Goal: Information Seeking & Learning: Learn about a topic

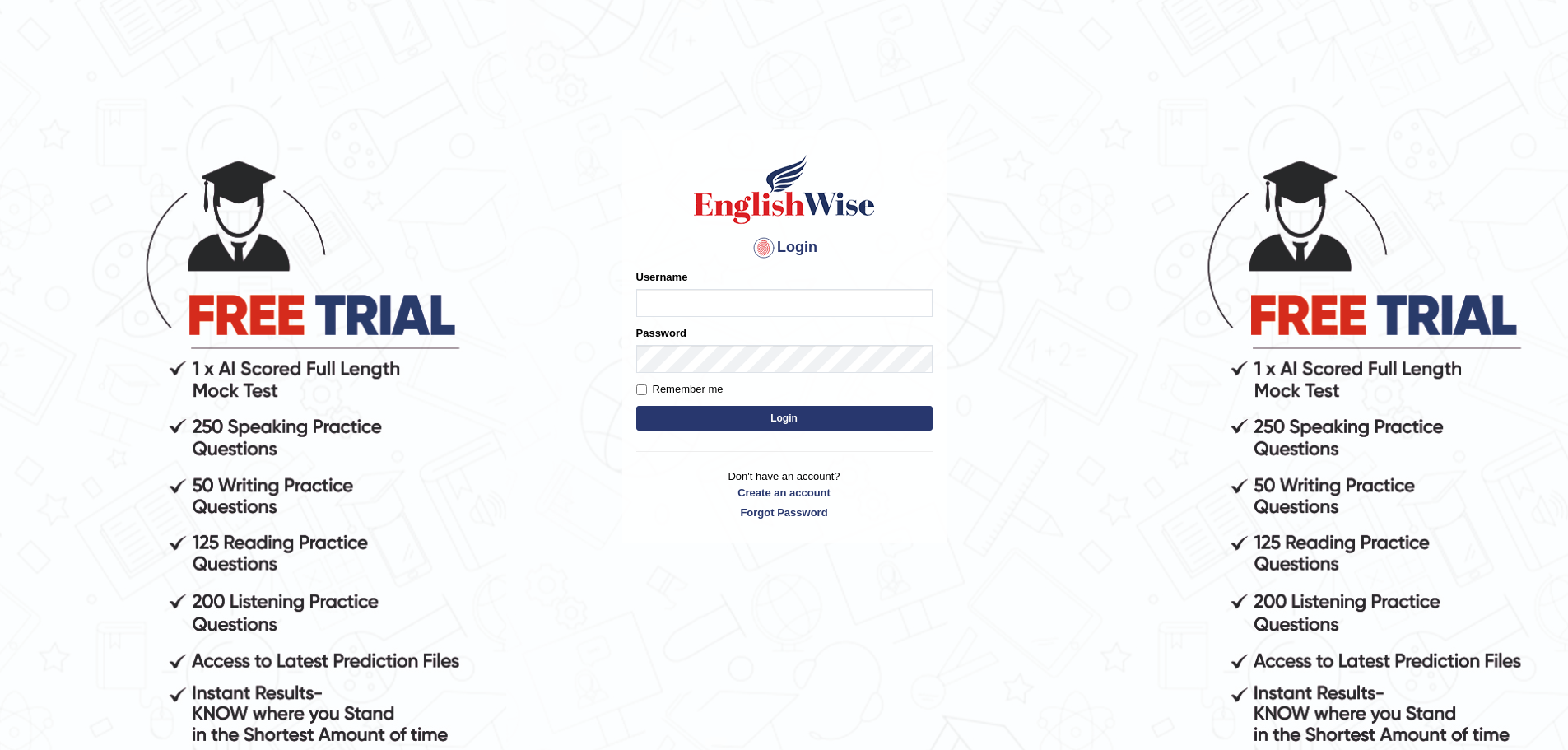
type input "nagindra"
drag, startPoint x: 0, startPoint y: 0, endPoint x: 721, endPoint y: 292, distance: 777.9
click at [721, 292] on input "nagindra" at bounding box center [784, 302] width 296 height 28
click at [745, 418] on button "Login" at bounding box center [784, 418] width 296 height 25
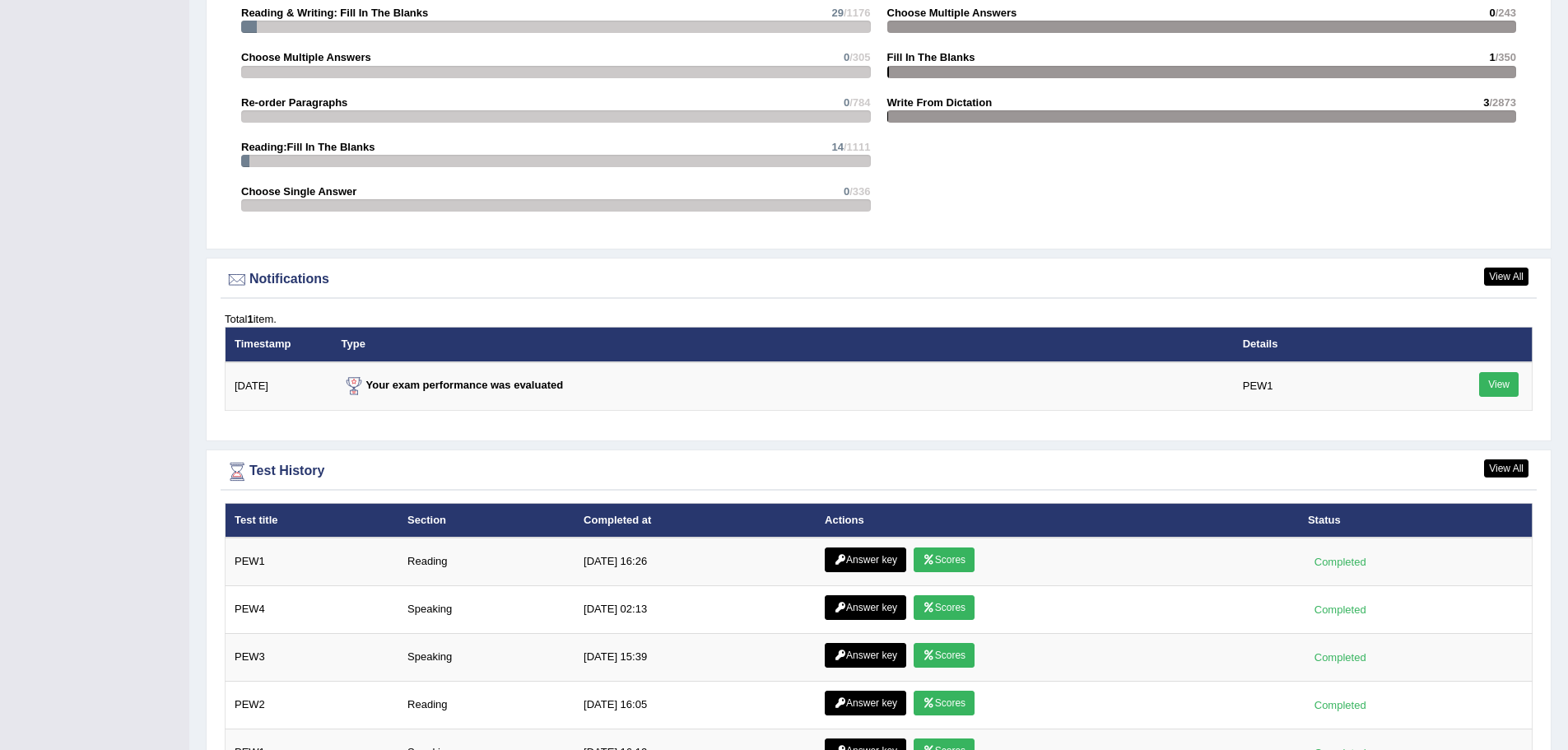
scroll to position [1893, 0]
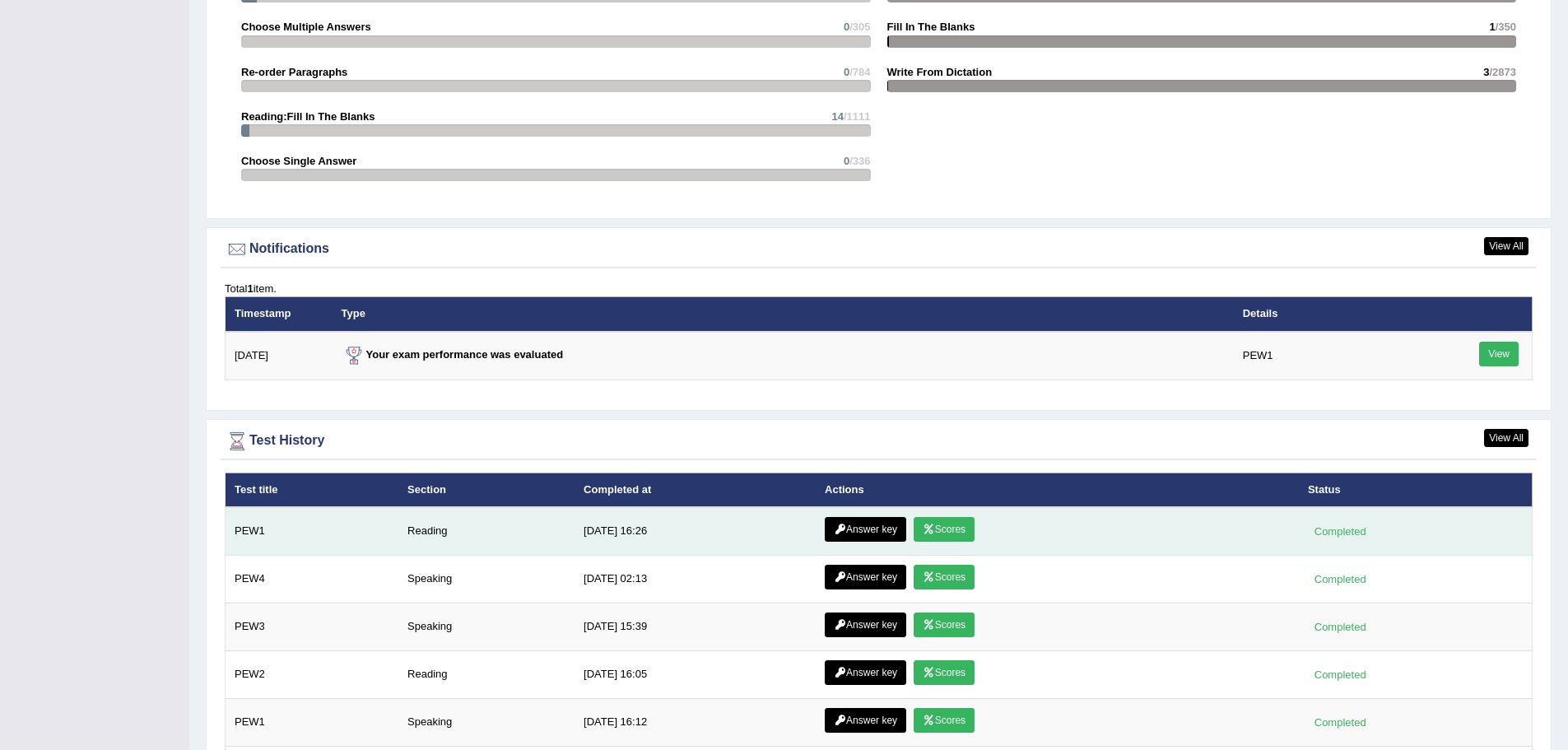
click at [929, 533] on icon at bounding box center [929, 528] width 12 height 10
click at [856, 529] on link "Answer key" at bounding box center [865, 529] width 82 height 25
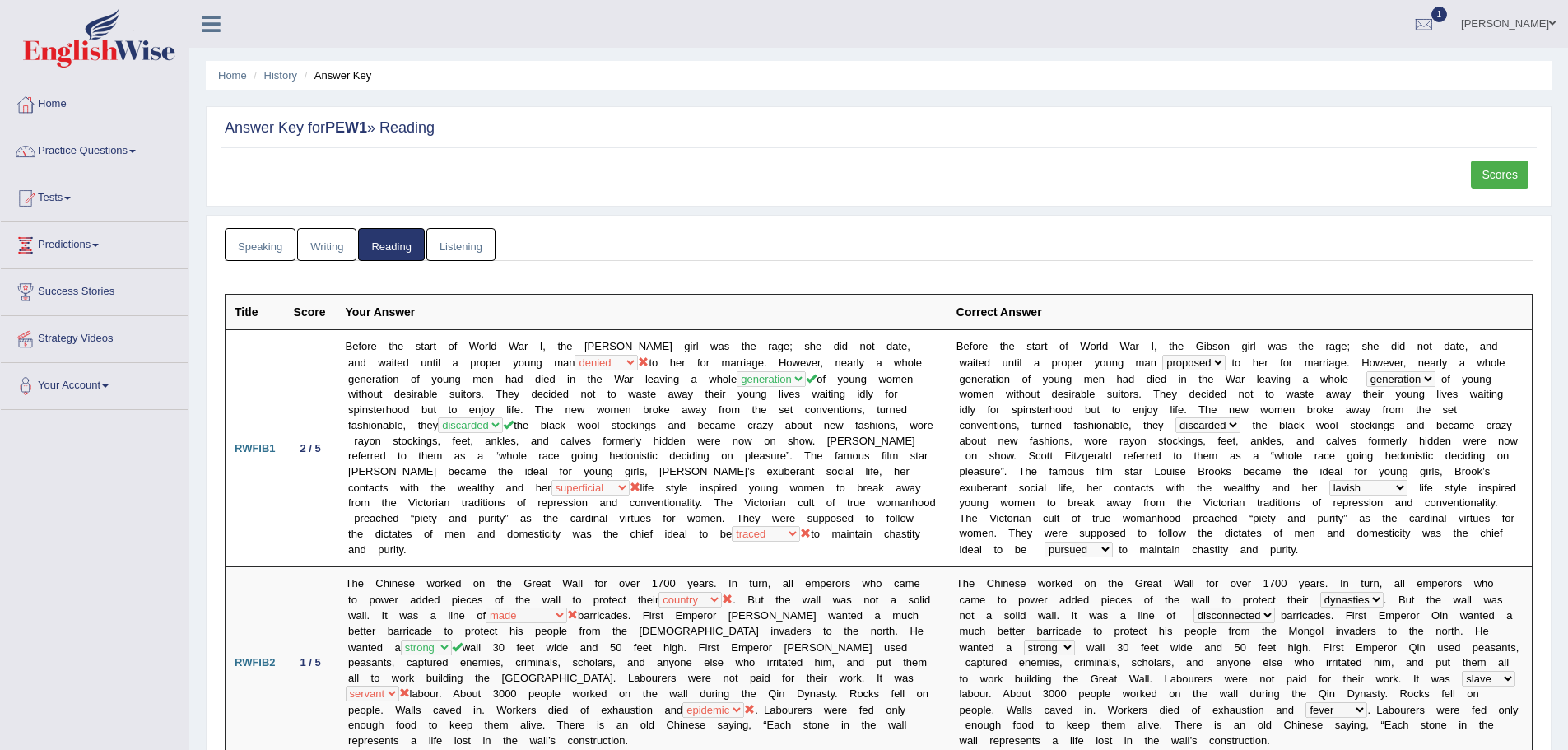
click at [442, 238] on link "Listening" at bounding box center [461, 245] width 69 height 34
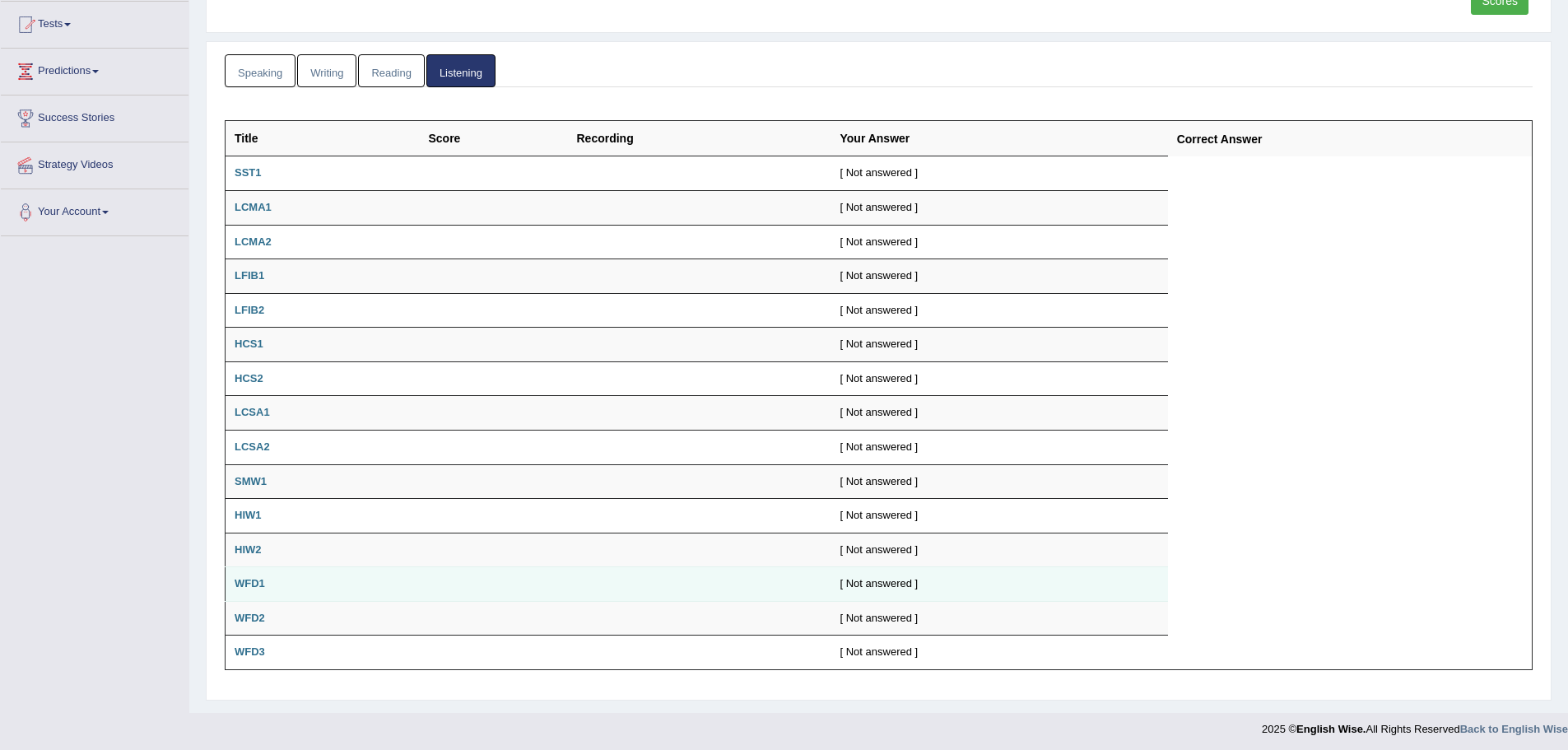
scroll to position [178, 0]
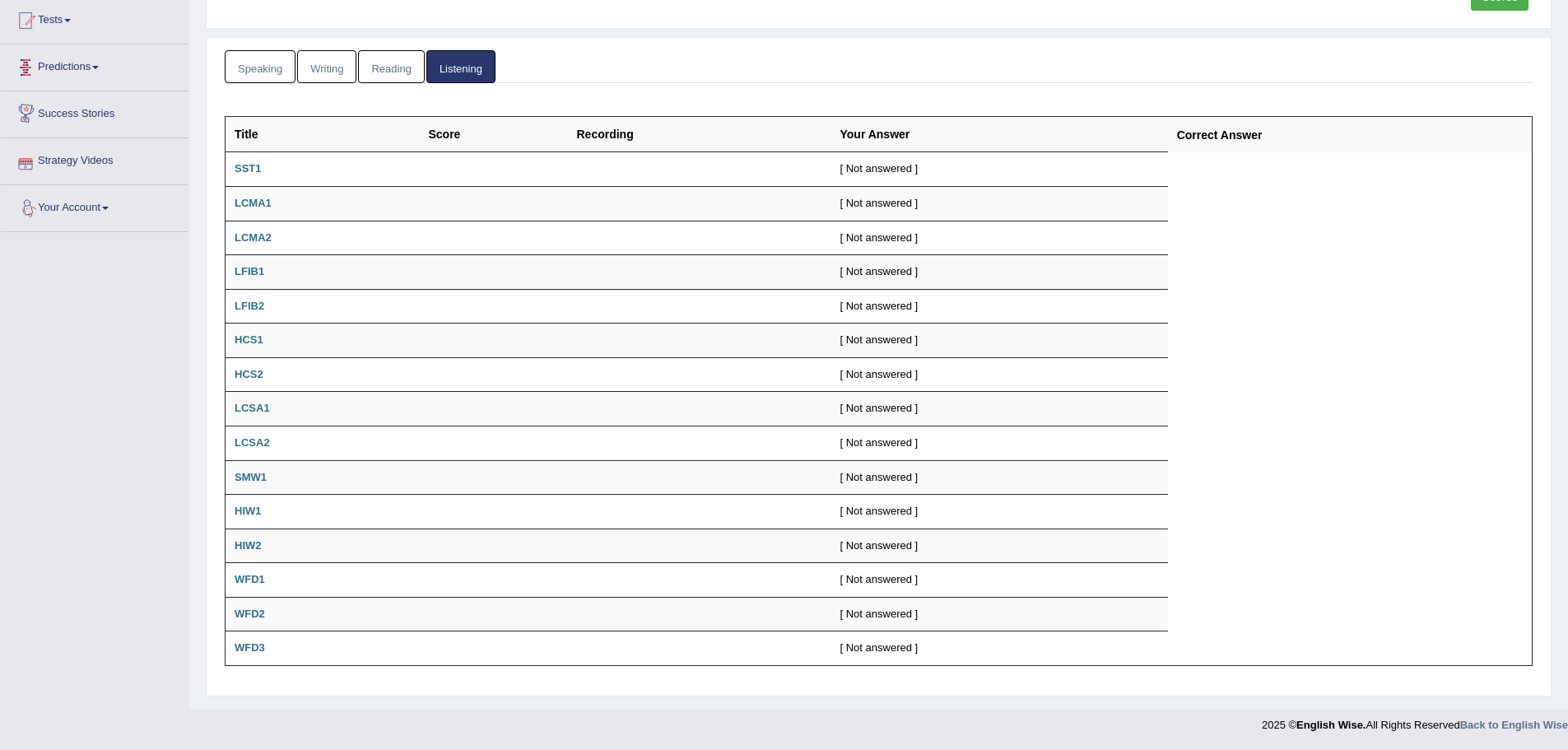
click at [251, 69] on link "Speaking" at bounding box center [261, 67] width 71 height 34
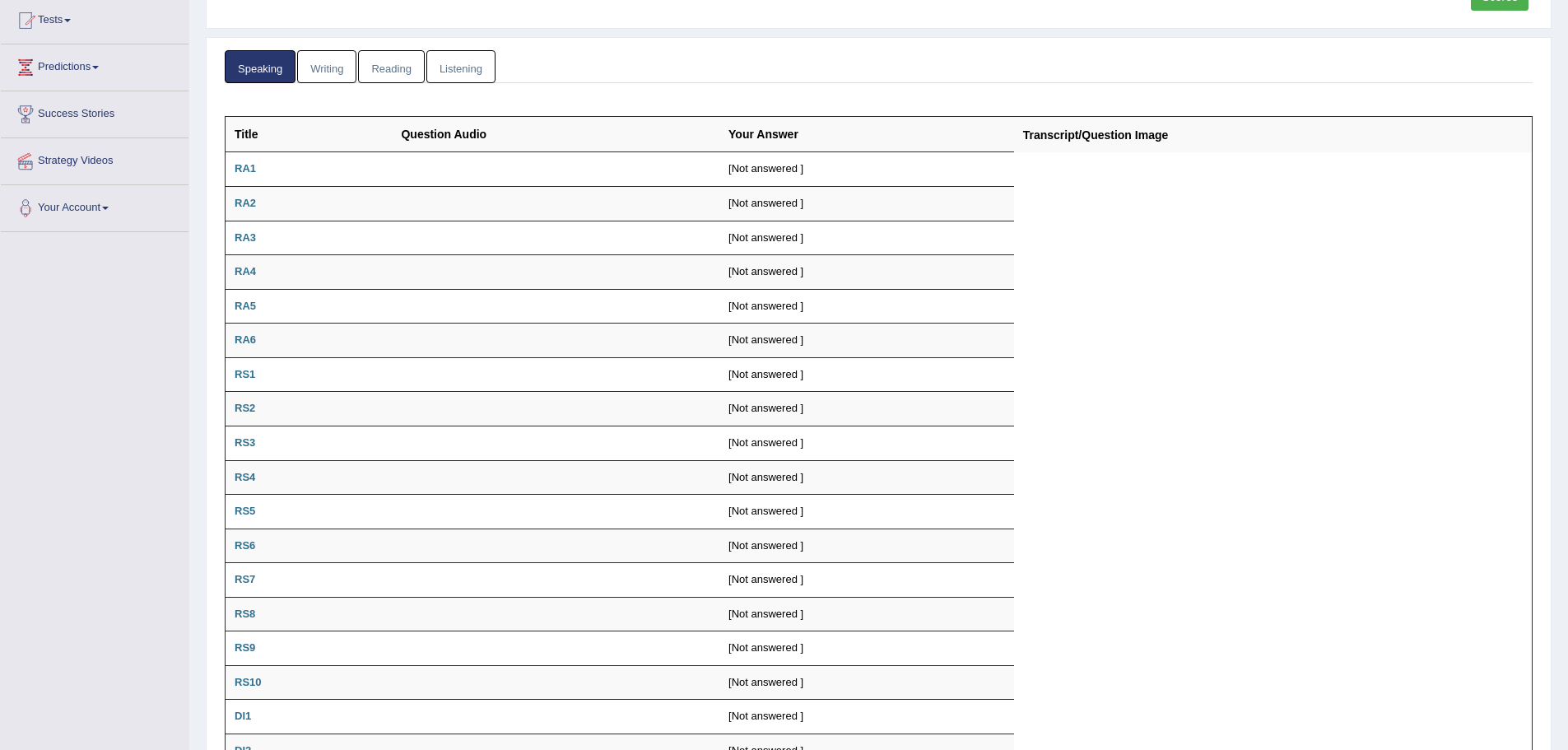
drag, startPoint x: 315, startPoint y: 49, endPoint x: 315, endPoint y: 62, distance: 13.0
click at [313, 52] on div "Speaking Writing Reading Listening Title Question Audio Your Answer Transcript/…" at bounding box center [878, 658] width 1346 height 1242
click at [315, 63] on link "Writing" at bounding box center [326, 67] width 60 height 34
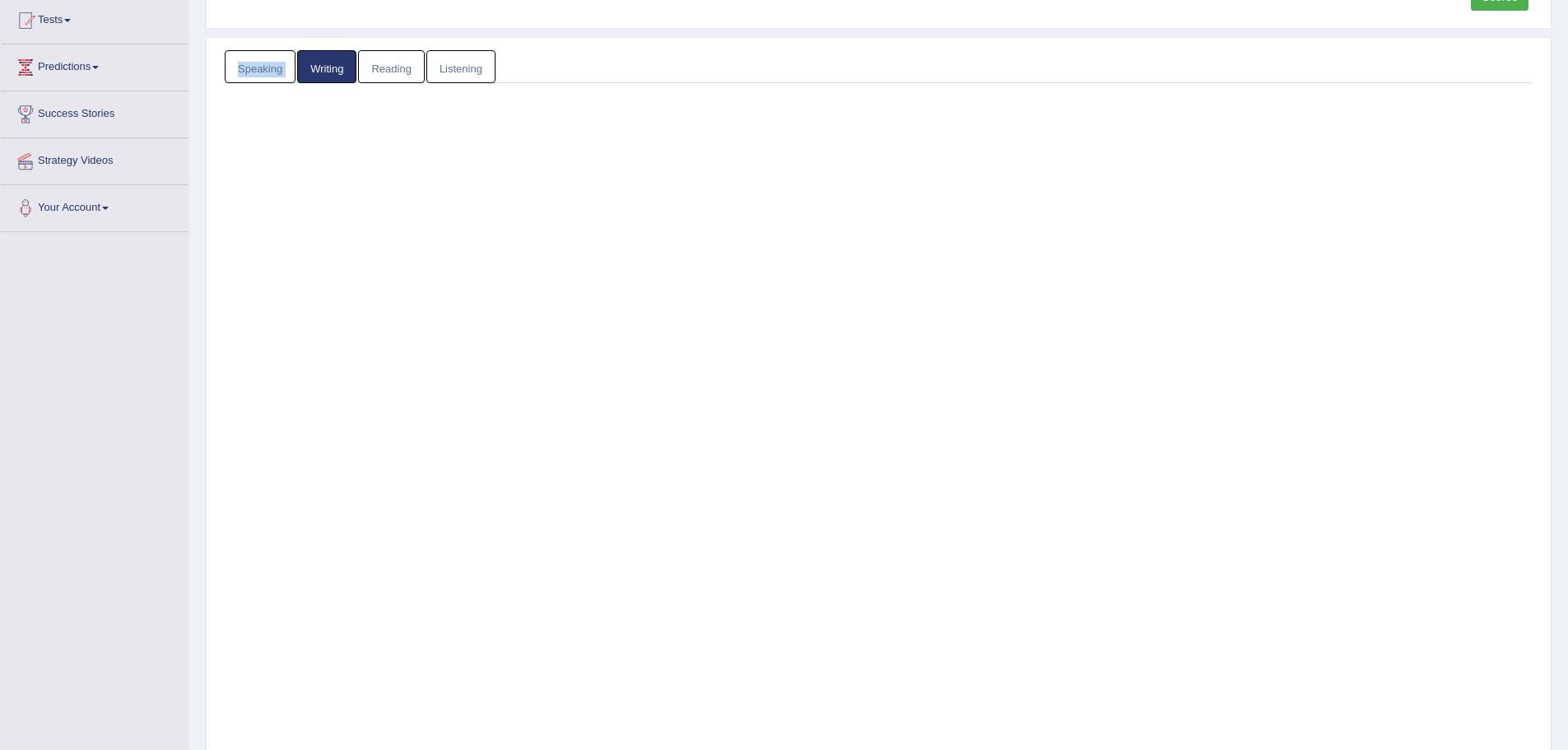
scroll to position [115, 0]
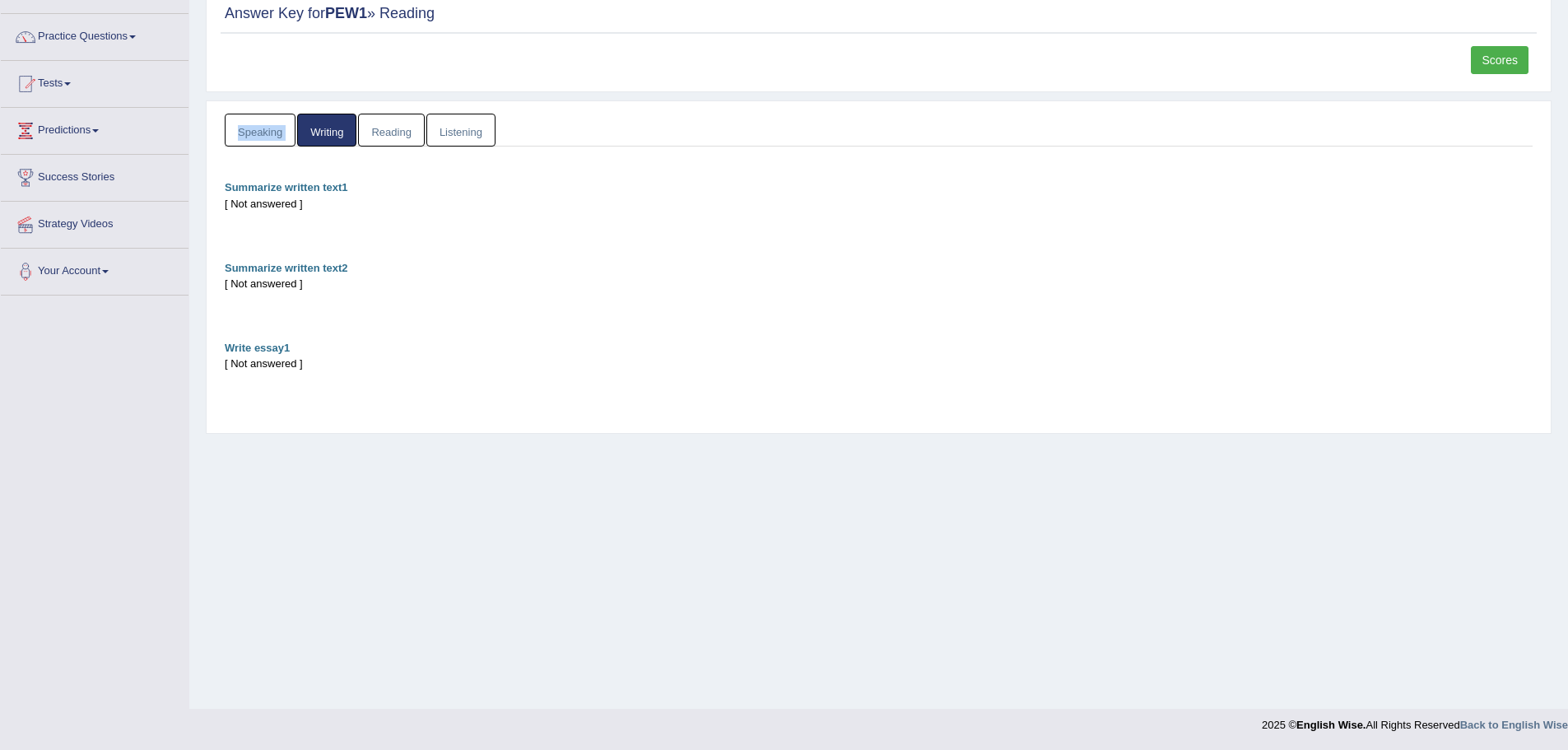
click at [414, 126] on link "Reading" at bounding box center [391, 131] width 66 height 34
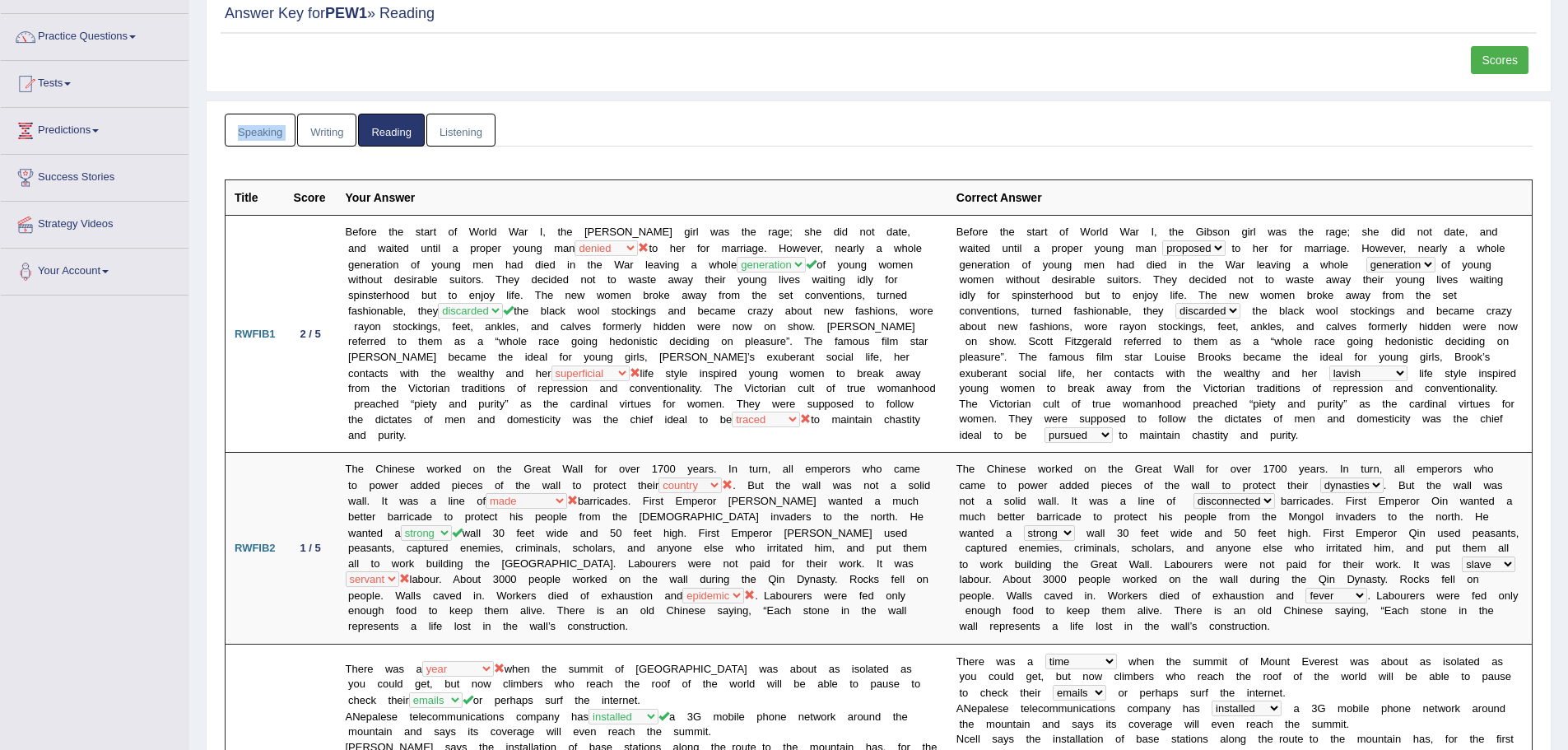
click at [460, 130] on link "Listening" at bounding box center [461, 131] width 69 height 34
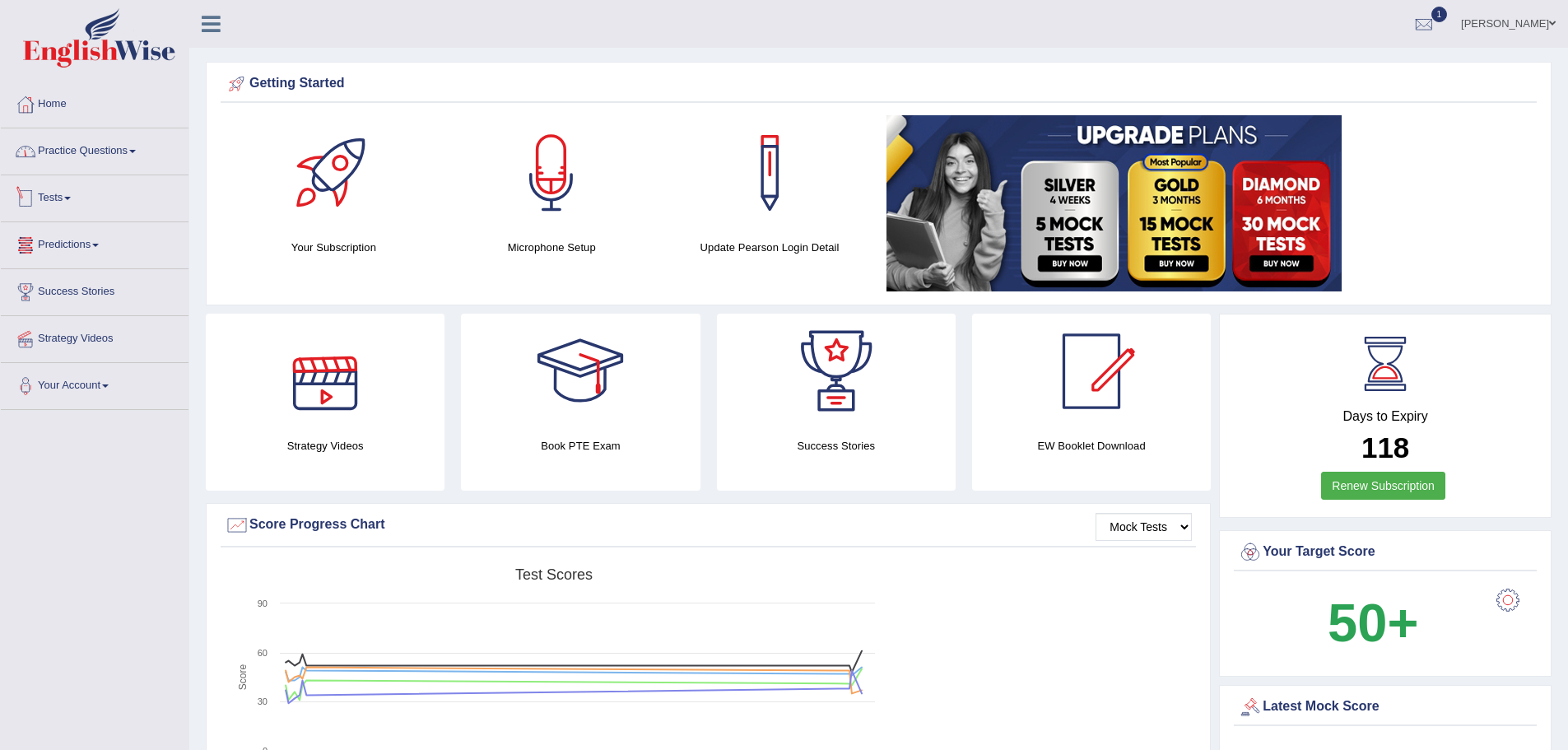
click at [95, 153] on link "Practice Questions" at bounding box center [94, 149] width 188 height 41
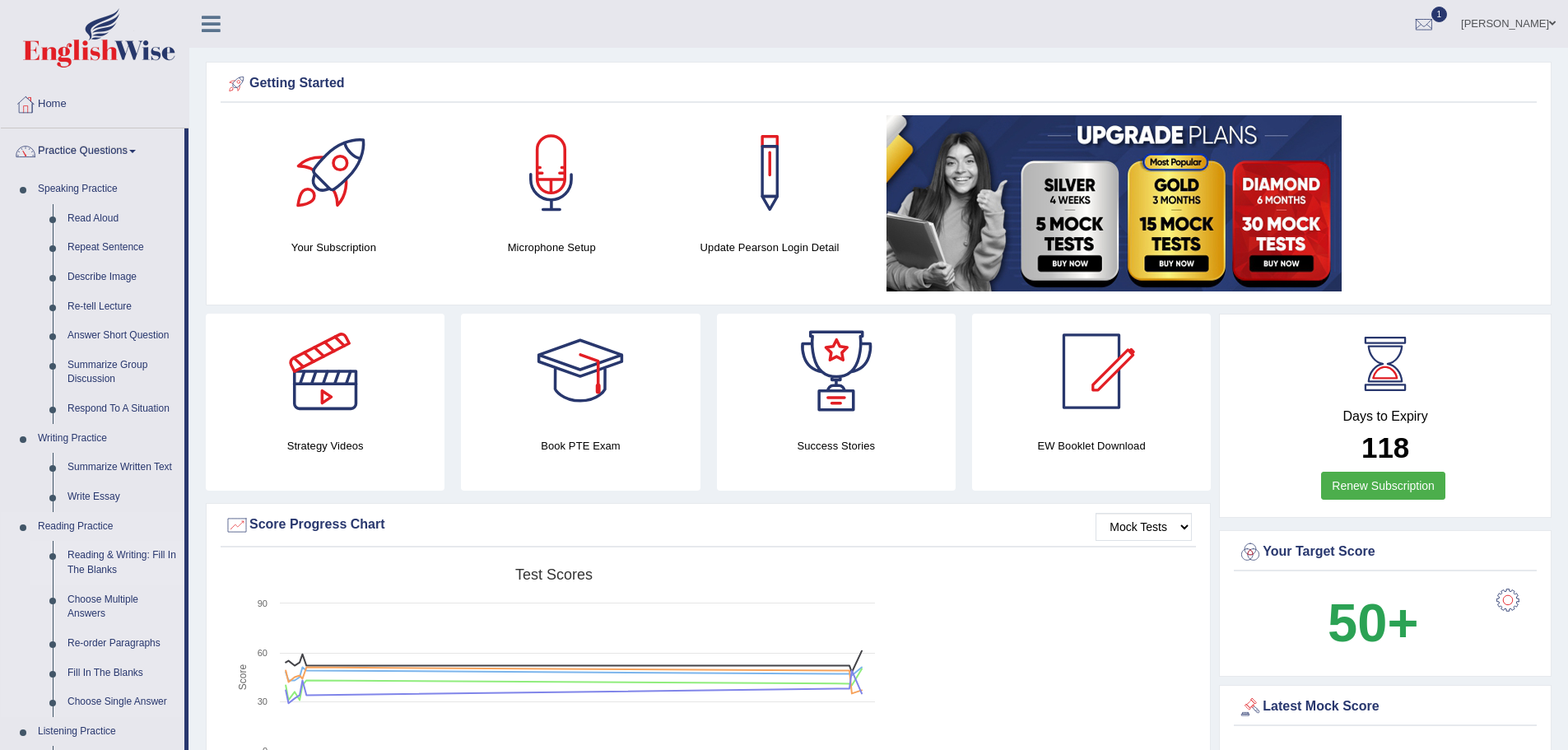
click at [135, 549] on link "Reading & Writing: Fill In The Blanks" at bounding box center [123, 562] width 125 height 44
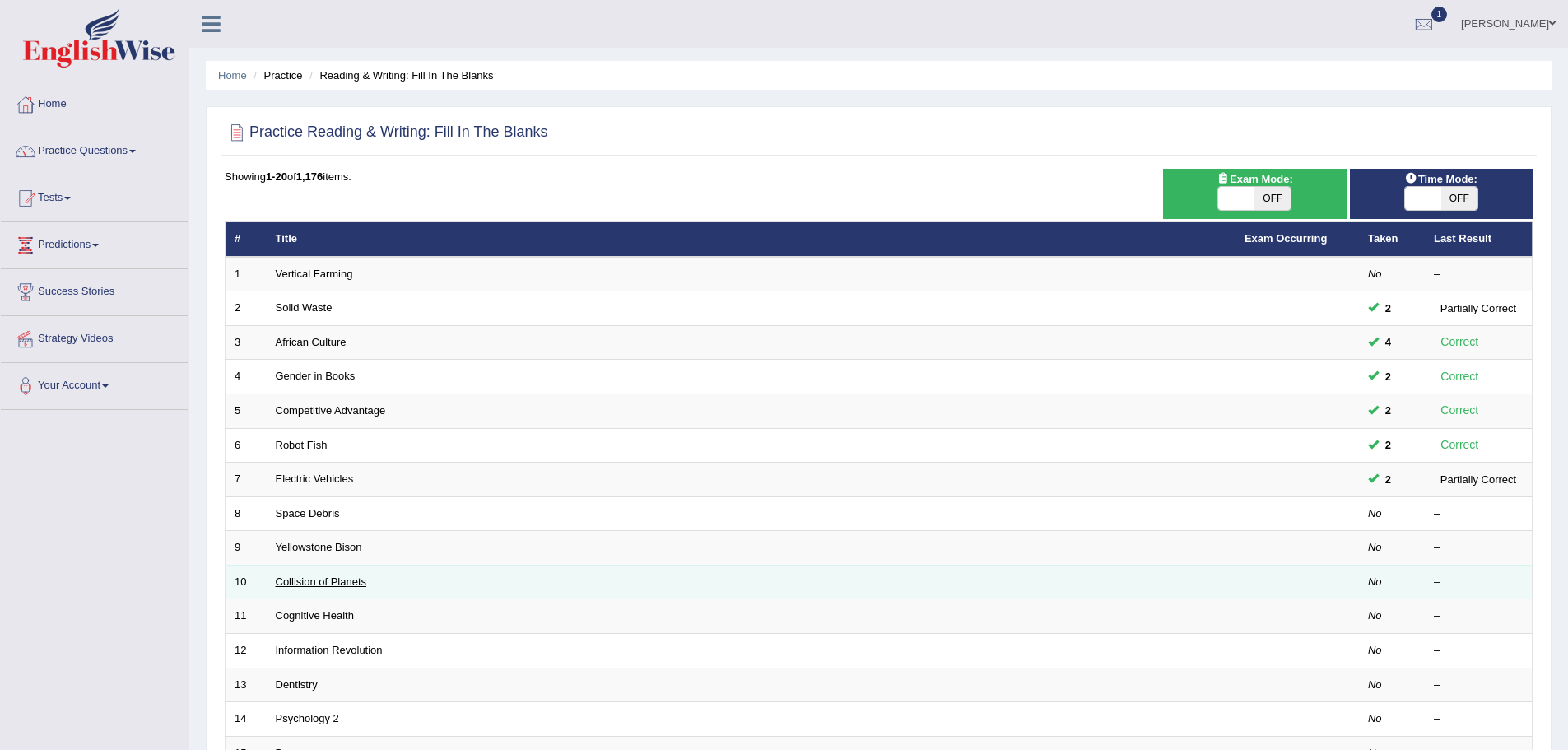
click at [347, 580] on link "Collision of Planets" at bounding box center [321, 582] width 92 height 12
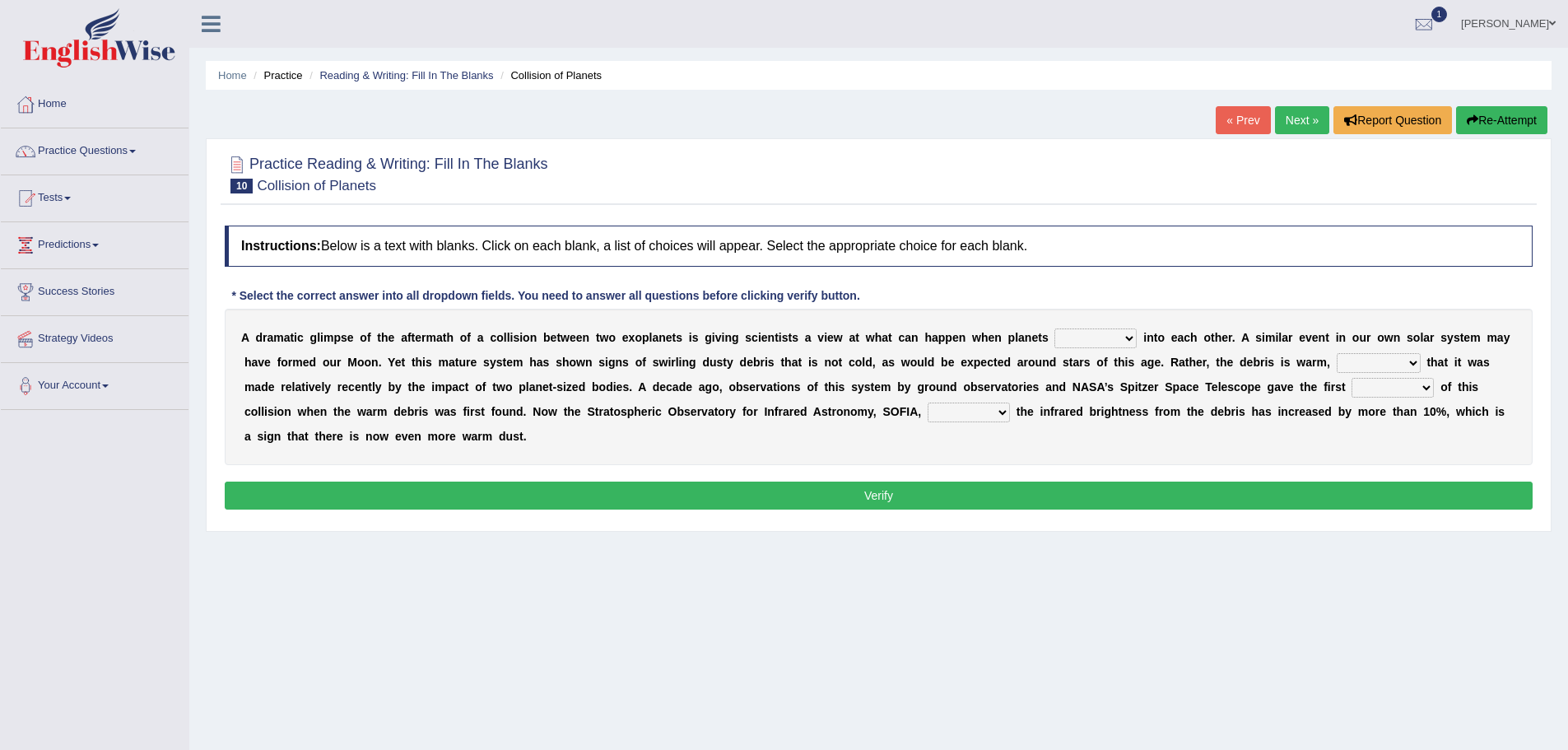
click at [1128, 336] on select "crash explore roam implode" at bounding box center [1095, 338] width 83 height 20
click at [1054, 328] on select "crash explore roam implode" at bounding box center [1095, 338] width 83 height 20
click at [1123, 339] on select "crash explore roam implode" at bounding box center [1095, 338] width 83 height 20
select select "crash"
click at [1054, 328] on select "crash explore roam implode" at bounding box center [1095, 338] width 83 height 20
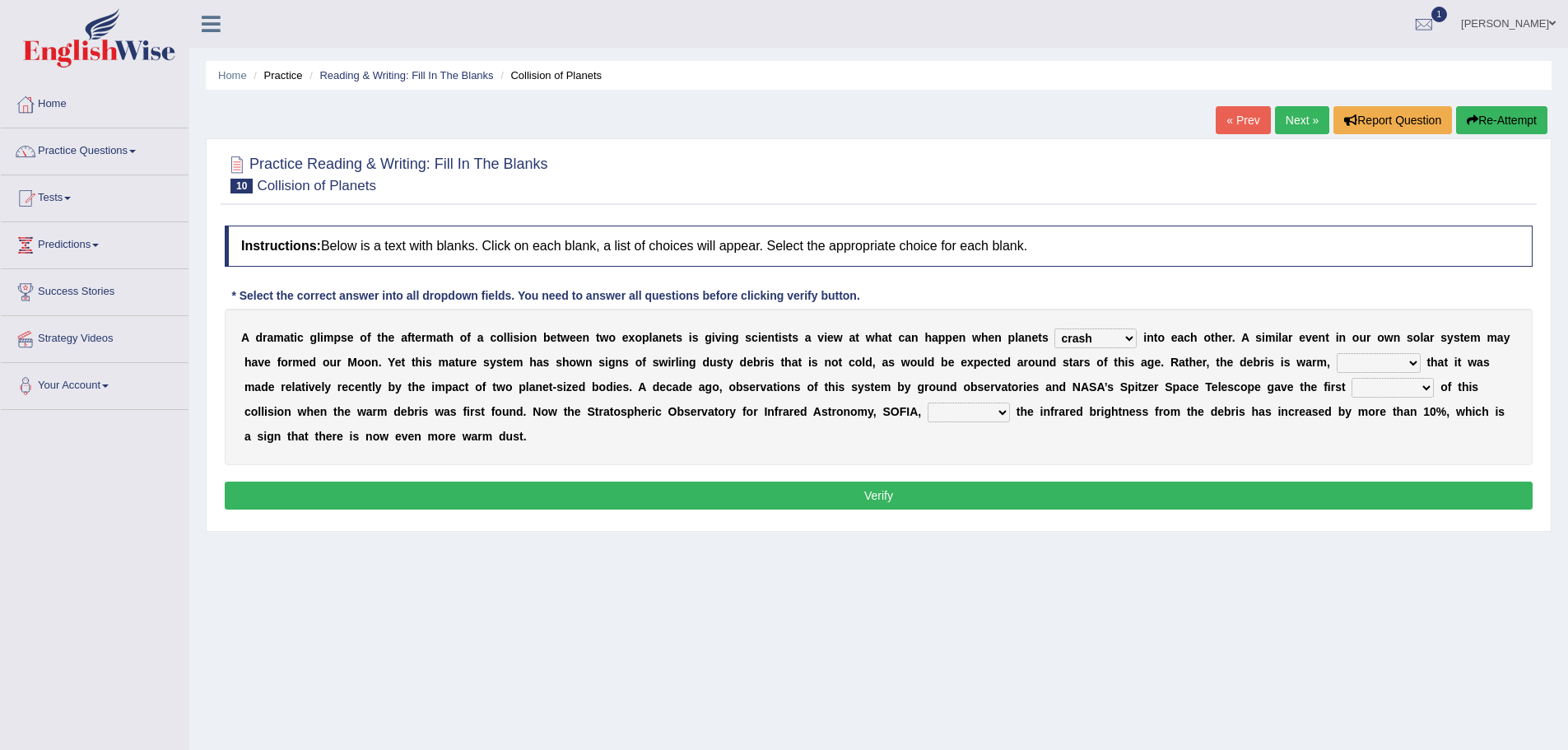
click at [1388, 369] on select "reinforcing sentencing forging conducing" at bounding box center [1379, 363] width 84 height 20
select select "conducing"
click at [1337, 353] on select "reinforcing sentencing forging conducing" at bounding box center [1379, 363] width 84 height 20
click at [1362, 381] on select "pints faints hints taints" at bounding box center [1393, 388] width 83 height 20
select select "faints"
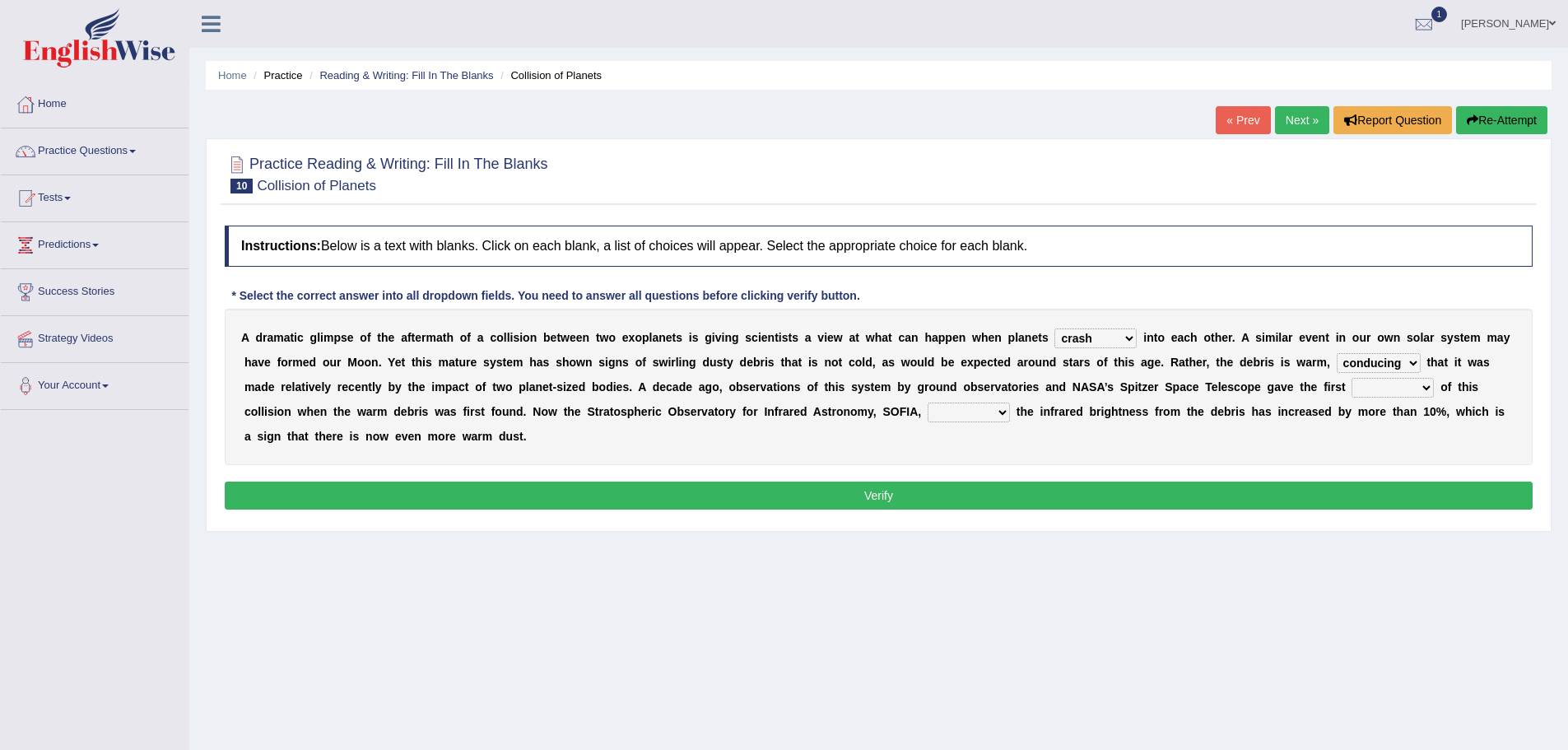
click at [1352, 378] on select "pints faints hints taints" at bounding box center [1393, 388] width 83 height 20
click at [965, 412] on select "concealed revealed repealed unsealed" at bounding box center [969, 413] width 83 height 20
select select "revealed"
click at [928, 403] on select "concealed revealed repealed unsealed" at bounding box center [969, 413] width 83 height 20
click at [926, 492] on button "Verify" at bounding box center [879, 495] width 1308 height 28
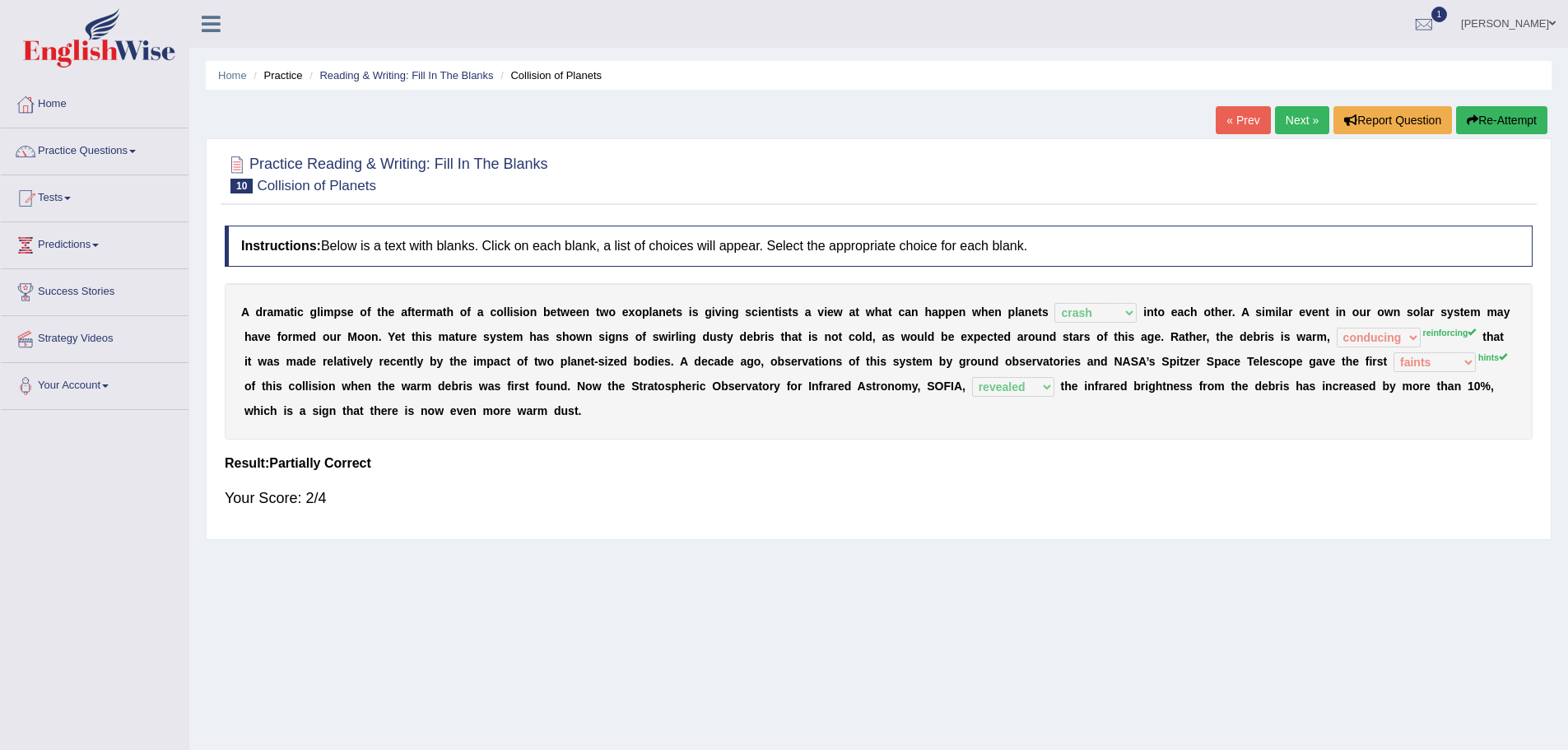
click at [1531, 119] on button "Re-Attempt" at bounding box center [1501, 119] width 92 height 28
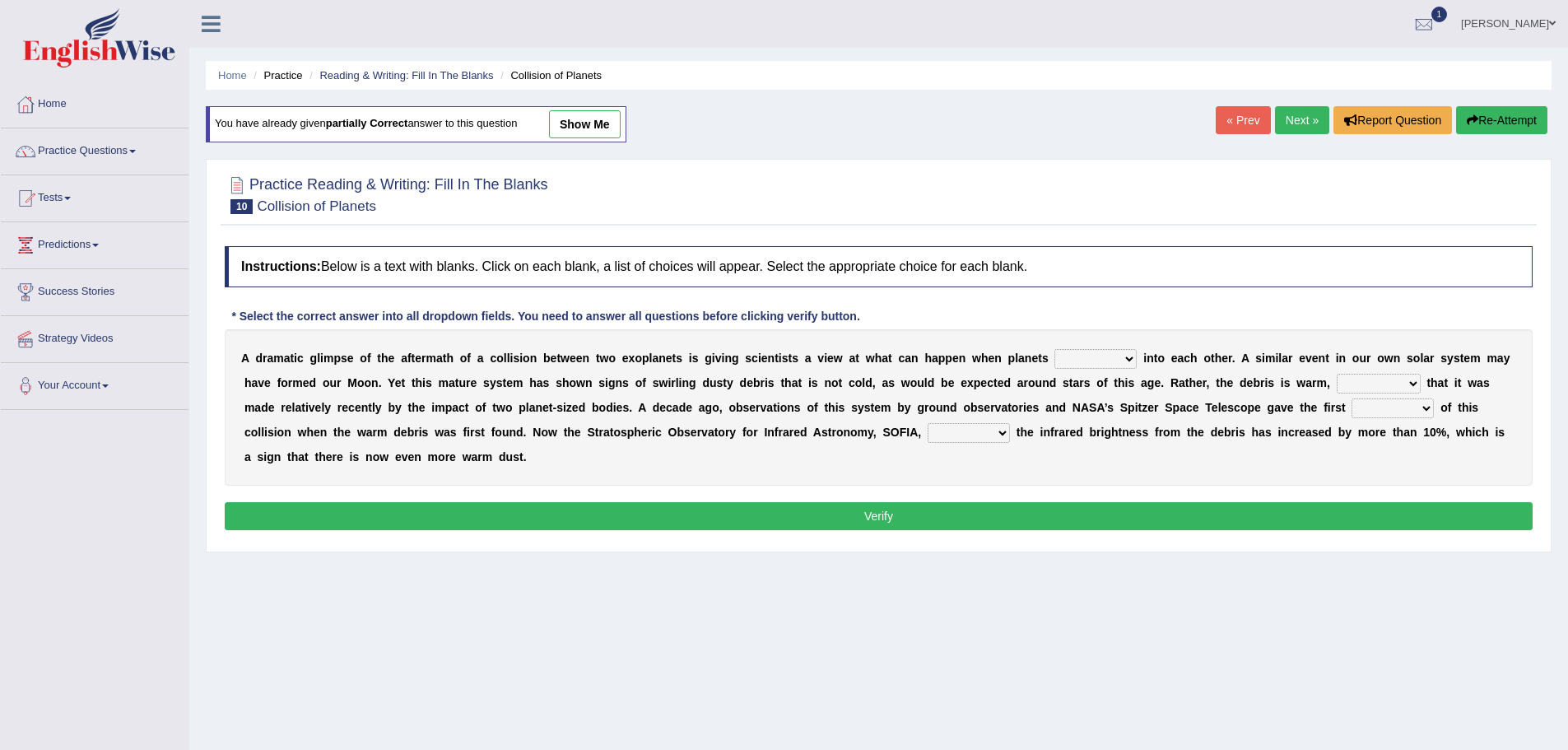
click at [1125, 363] on select "crash explore roam implode" at bounding box center [1095, 359] width 83 height 20
select select "crash"
click at [1054, 349] on select "crash explore roam implode" at bounding box center [1095, 359] width 83 height 20
click at [1387, 391] on select "reinforcing sentencing forging conducing" at bounding box center [1379, 383] width 84 height 20
select select "reinforcing"
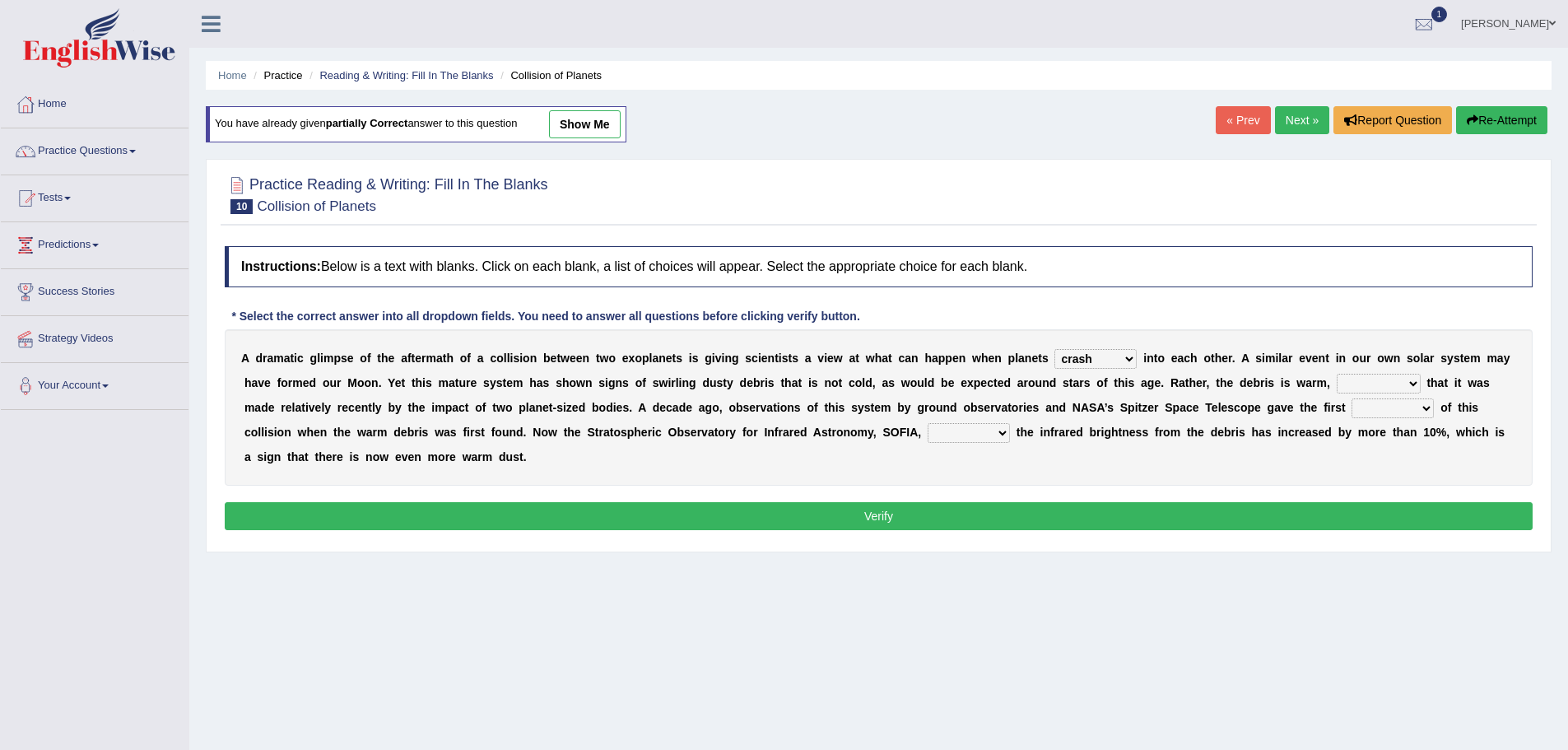
click at [1337, 374] on select "reinforcing sentencing forging conducing" at bounding box center [1379, 383] width 84 height 20
click at [1396, 408] on select "pints faints hints taints" at bounding box center [1393, 408] width 83 height 20
select select "taints"
click at [1352, 399] on select "pints faints hints taints" at bounding box center [1393, 408] width 83 height 20
click at [929, 424] on select "concealed revealed repealed unsealed" at bounding box center [969, 433] width 83 height 20
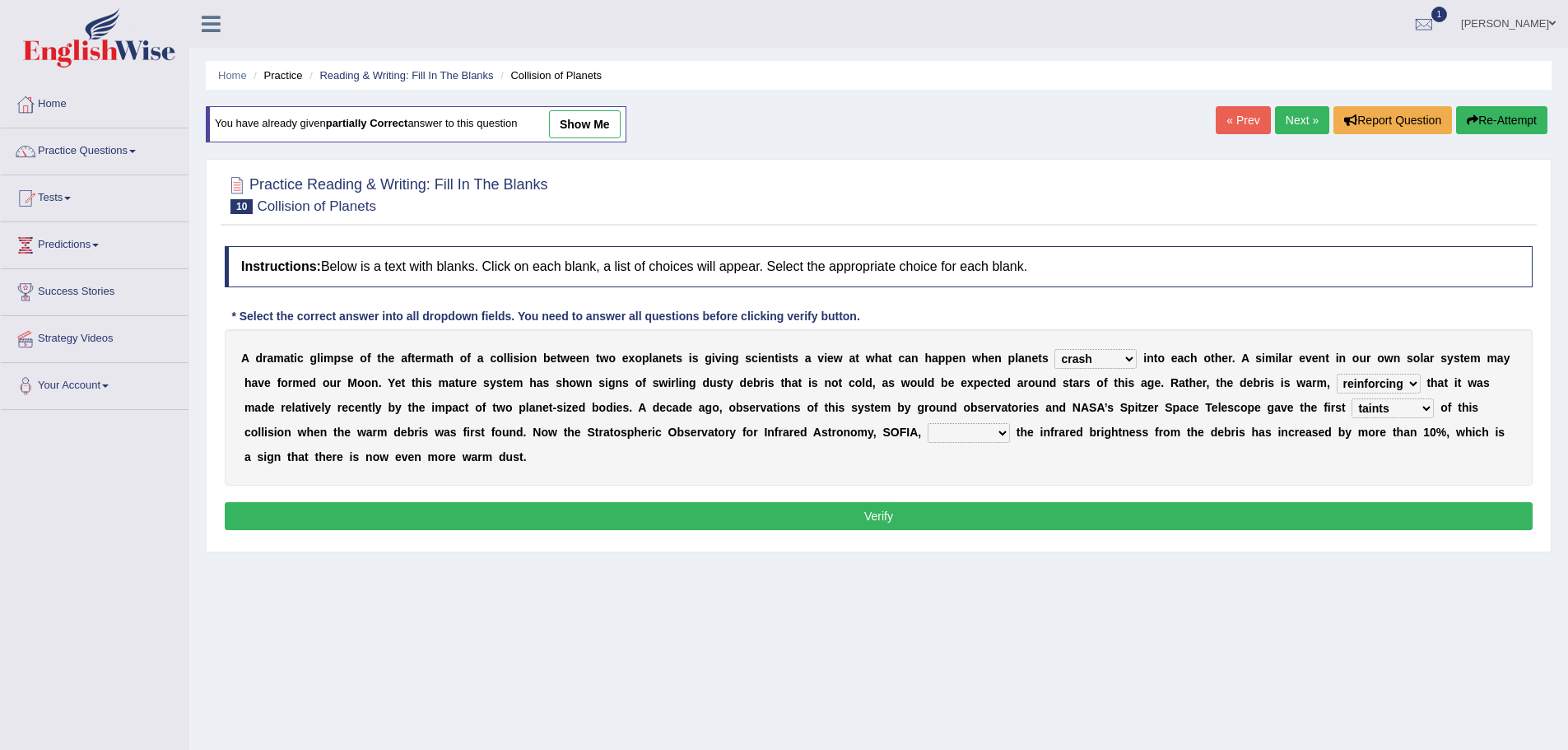
select select "revealed"
click at [928, 423] on select "concealed revealed repealed unsealed" at bounding box center [969, 433] width 83 height 20
click at [974, 508] on button "Verify" at bounding box center [879, 516] width 1308 height 28
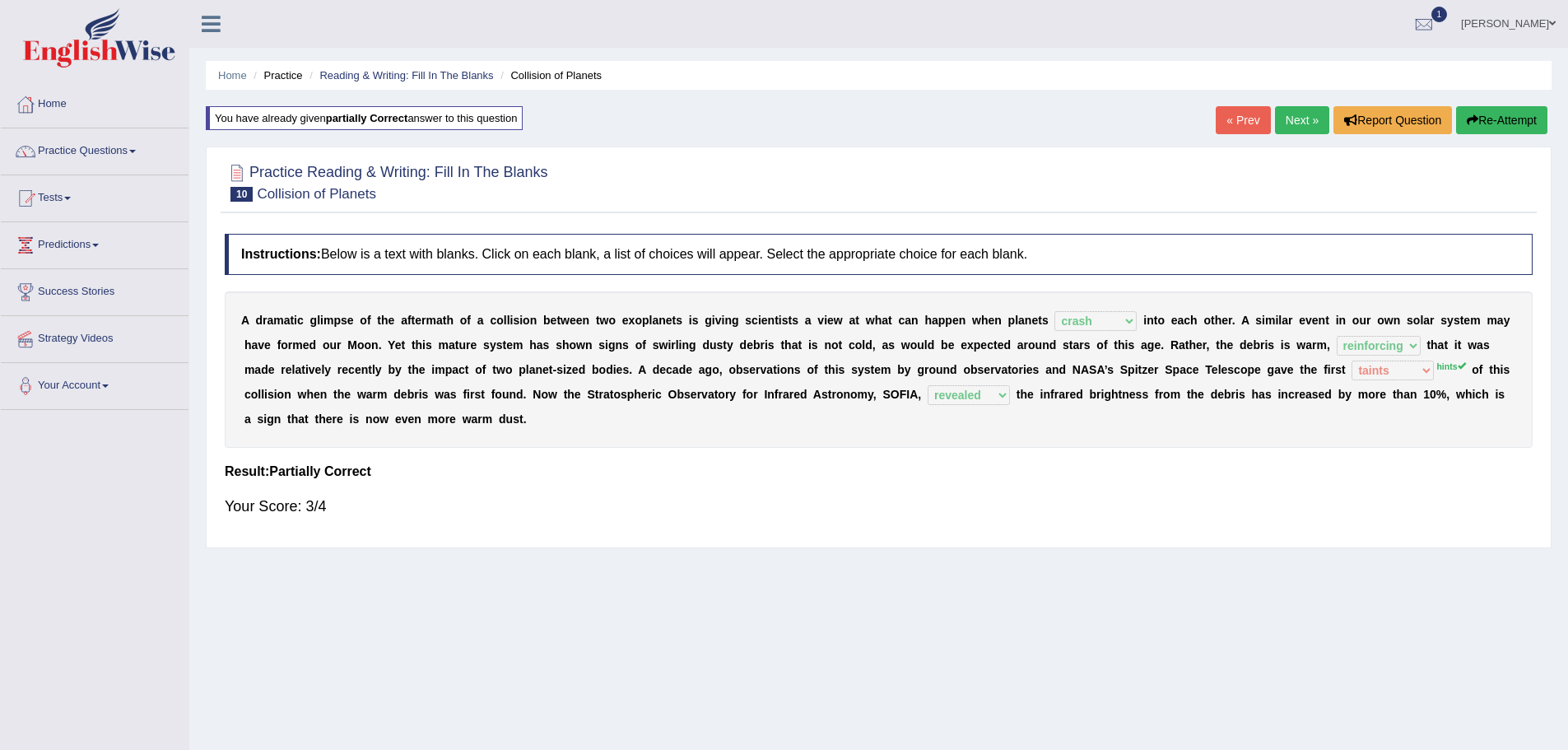
click at [1524, 125] on button "Re-Attempt" at bounding box center [1501, 119] width 92 height 28
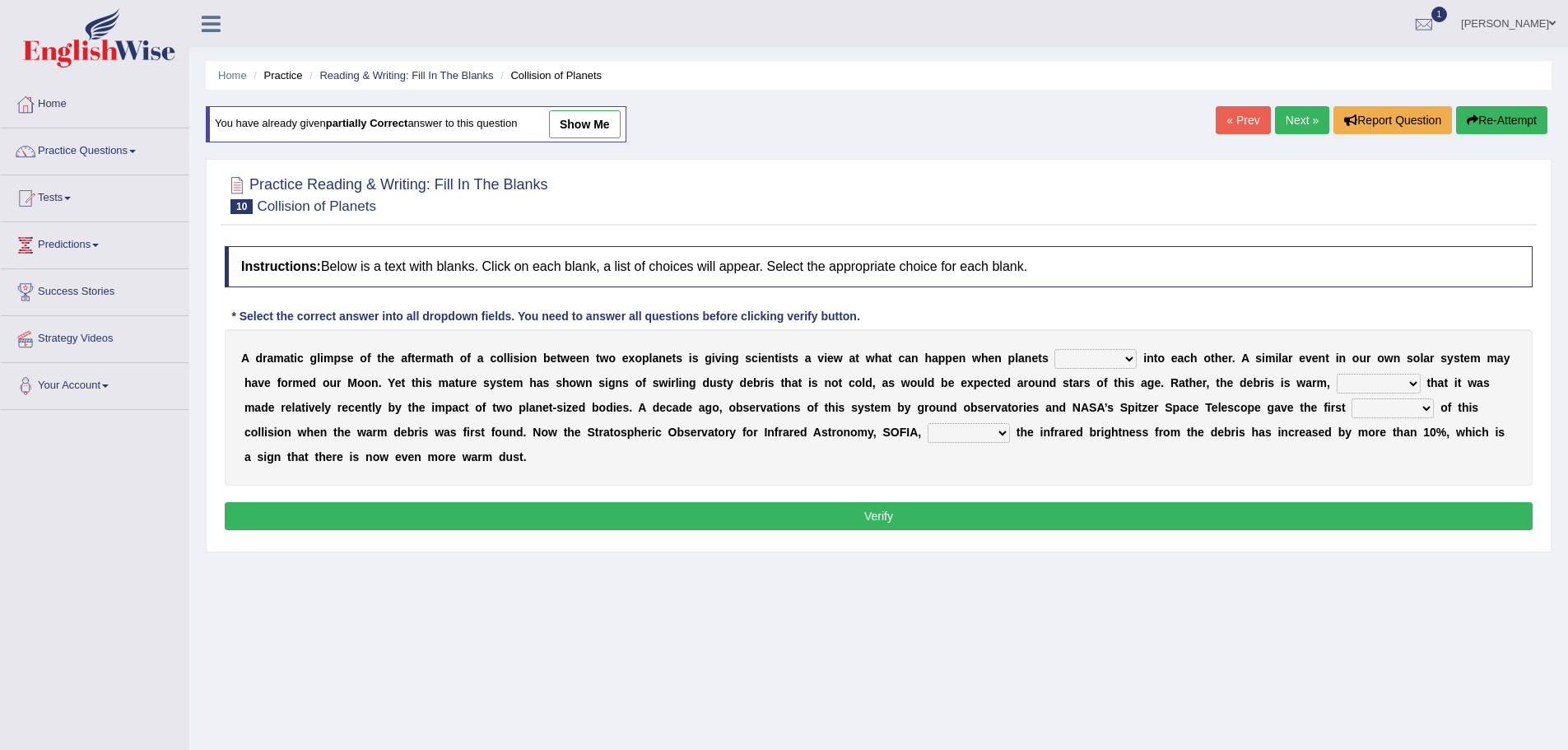
click at [1098, 359] on select "crash explore roam implode" at bounding box center [1095, 359] width 83 height 20
select select "crash"
click at [1054, 349] on select "crash explore roam implode" at bounding box center [1095, 359] width 83 height 20
click at [1394, 388] on select "reinforcing sentencing forging conducing" at bounding box center [1379, 383] width 84 height 20
select select "reinforcing"
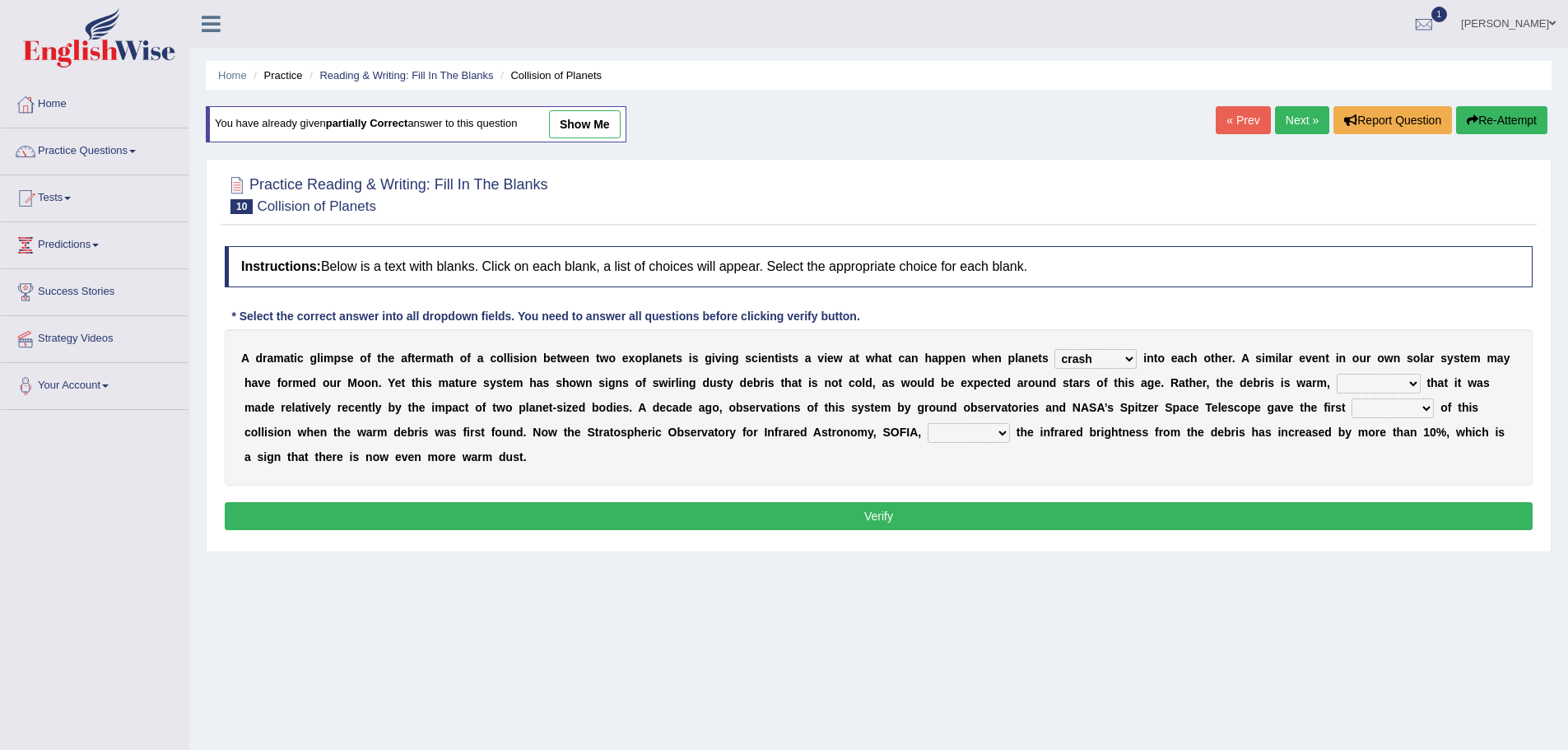
click at [1337, 374] on select "reinforcing sentencing forging conducing" at bounding box center [1379, 383] width 84 height 20
click at [1364, 404] on select "pints faints hints taints" at bounding box center [1393, 408] width 83 height 20
select select "hints"
click at [1352, 399] on select "pints faints hints taints" at bounding box center [1393, 408] width 83 height 20
click at [982, 425] on select "concealed revealed repealed unsealed" at bounding box center [969, 433] width 83 height 20
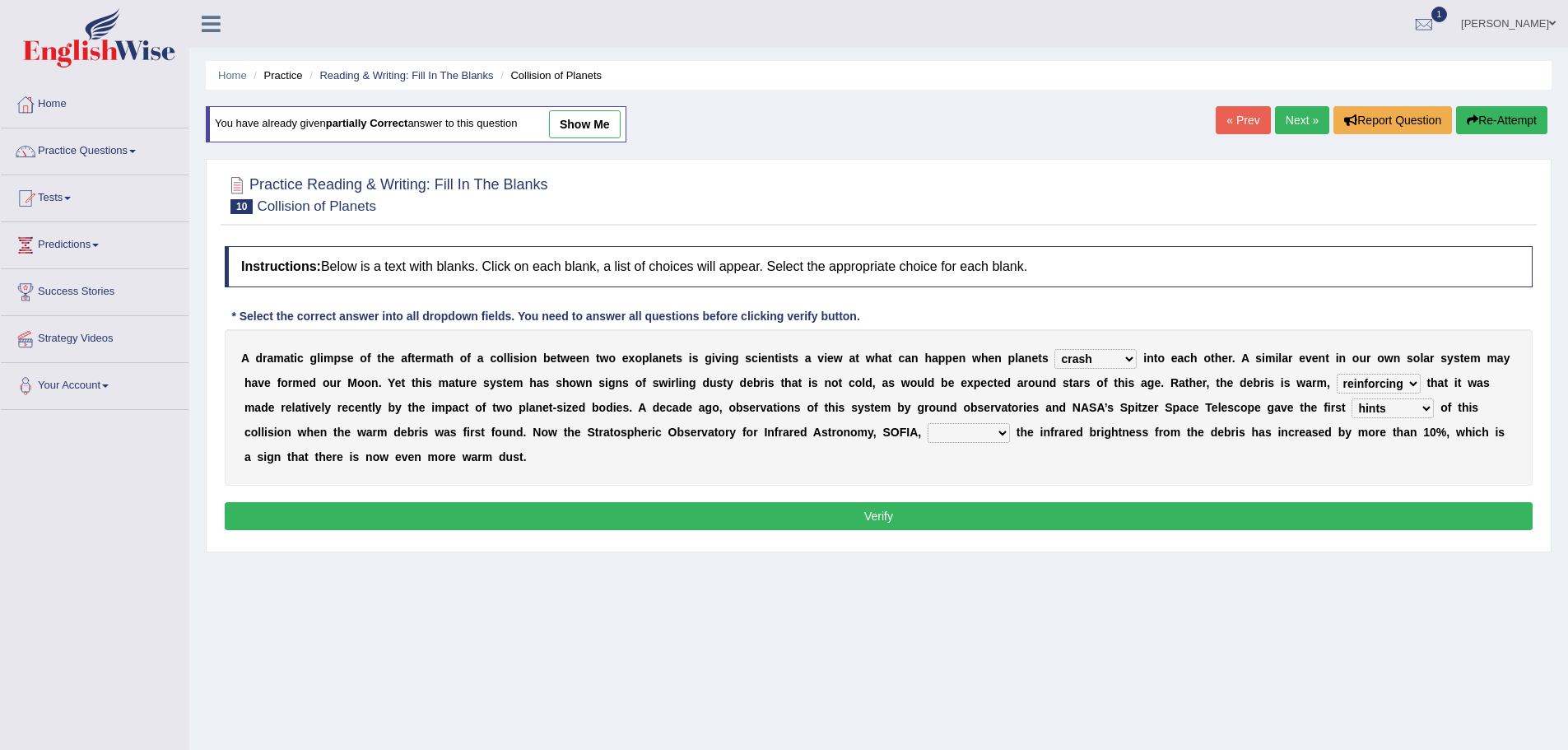
select select "revealed"
click at [928, 423] on select "concealed revealed repealed unsealed" at bounding box center [969, 433] width 83 height 20
click at [1385, 382] on select "reinforcing sentencing forging conducing" at bounding box center [1379, 383] width 84 height 20
click at [1407, 526] on button "Verify" at bounding box center [879, 516] width 1308 height 28
